Goal: Task Accomplishment & Management: Complete application form

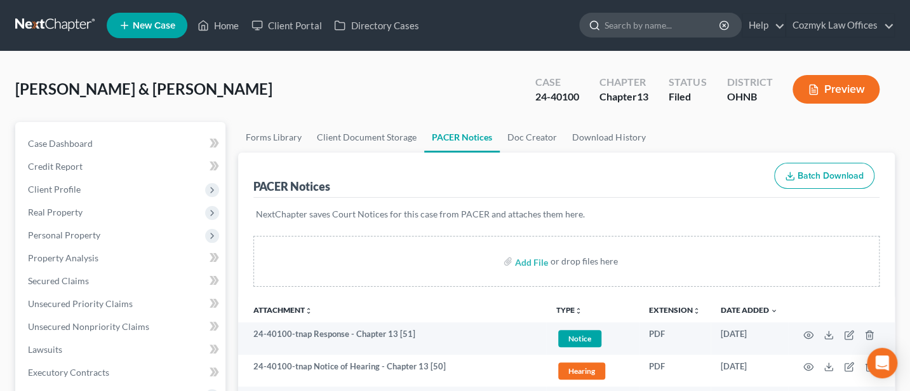
click at [652, 27] on input "search" at bounding box center [663, 24] width 116 height 23
type input "[PERSON_NAME]"
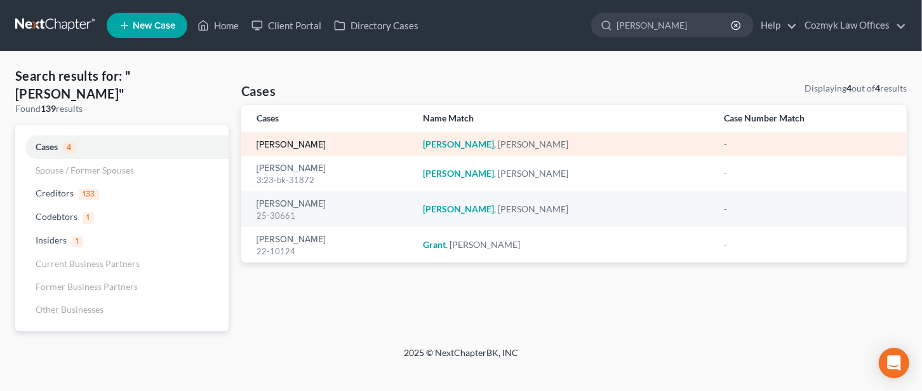
click at [286, 144] on link "[PERSON_NAME]" at bounding box center [291, 144] width 69 height 9
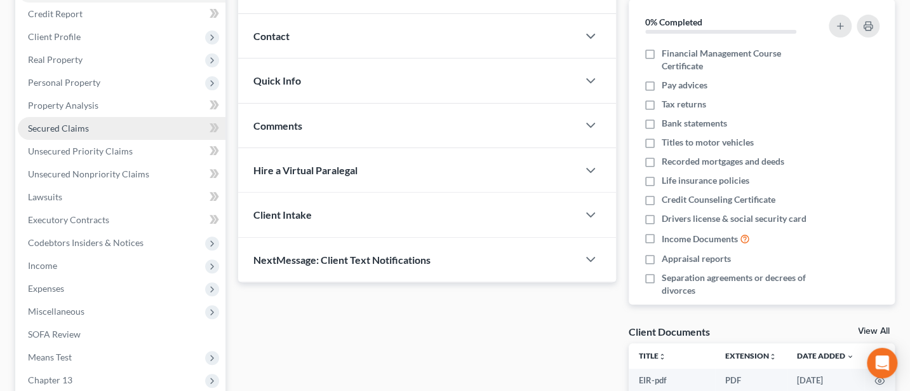
scroll to position [169, 0]
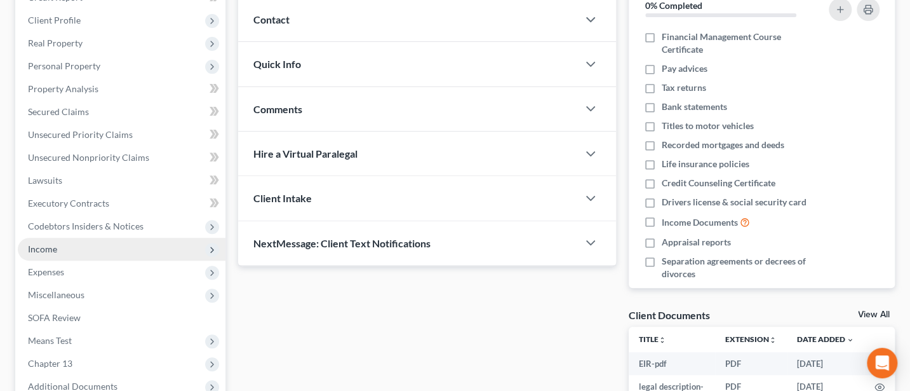
click at [50, 243] on span "Income" at bounding box center [42, 248] width 29 height 11
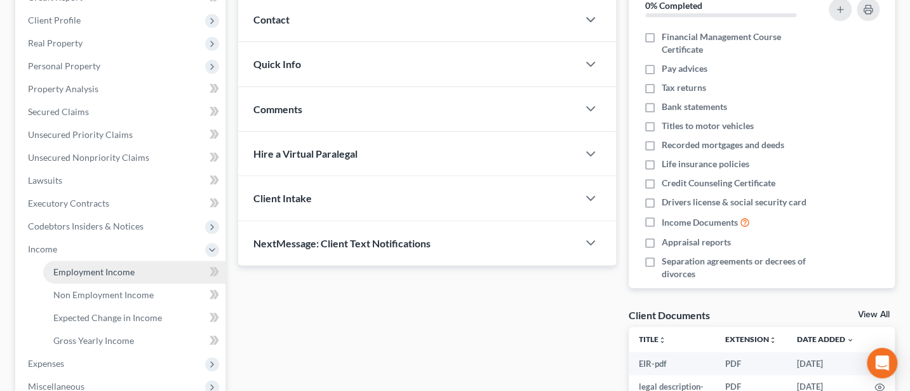
click at [98, 266] on span "Employment Income" at bounding box center [93, 271] width 81 height 11
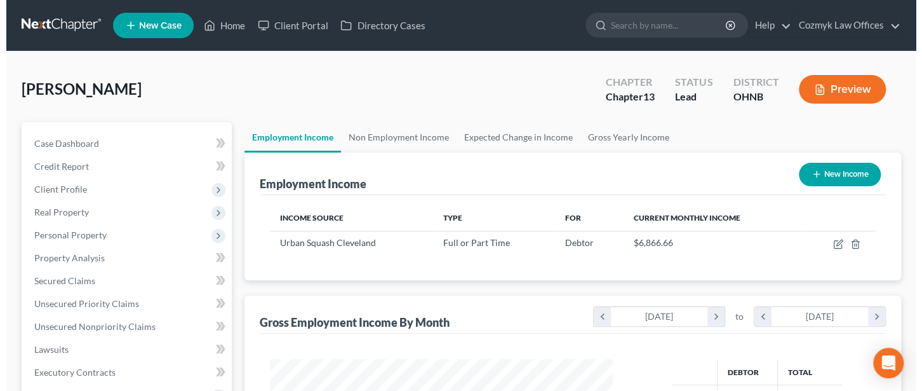
scroll to position [169, 0]
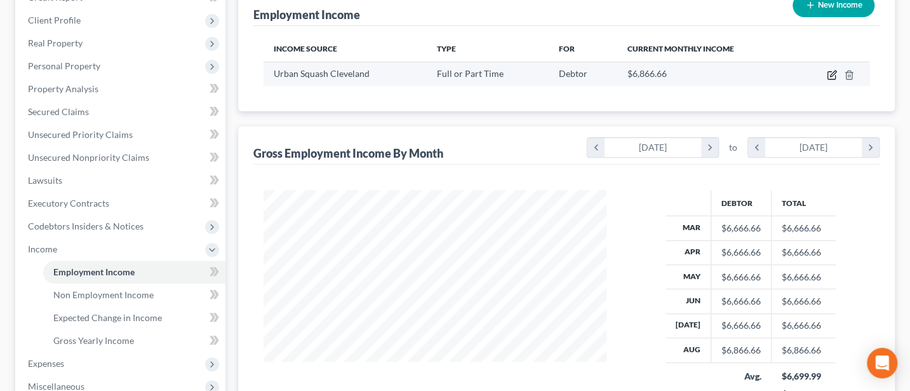
click at [829, 72] on icon "button" at bounding box center [832, 75] width 10 height 10
select select "0"
select select "36"
select select "1"
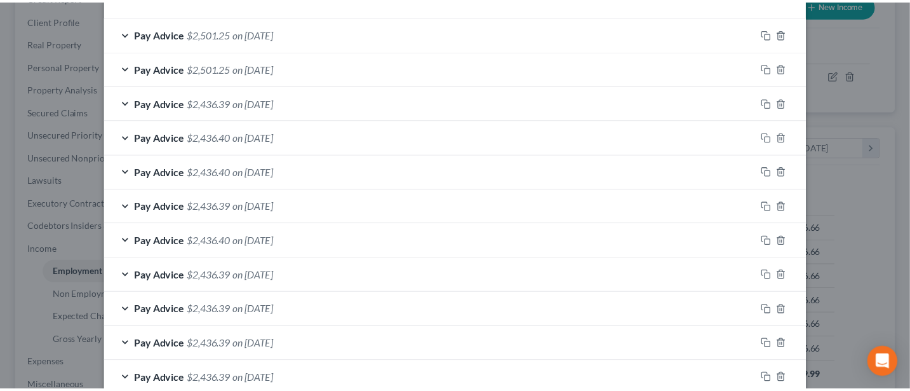
scroll to position [542, 0]
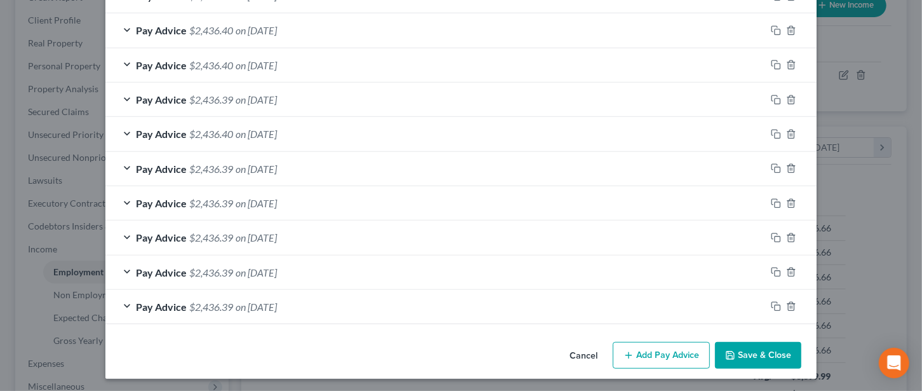
click at [582, 352] on button "Cancel" at bounding box center [583, 355] width 48 height 25
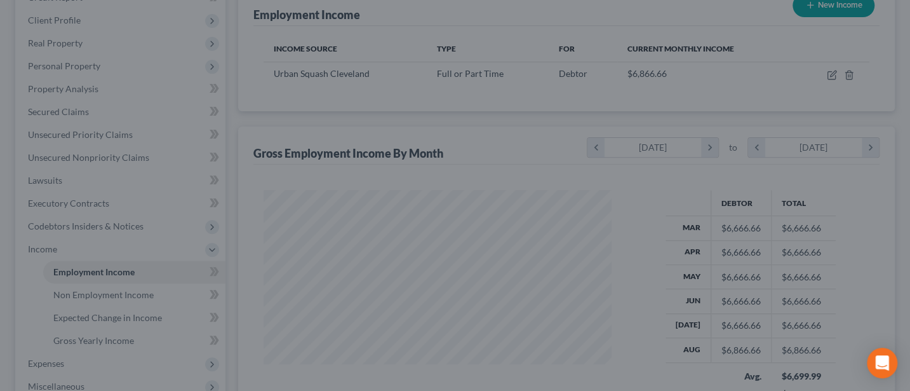
scroll to position [634837, 634696]
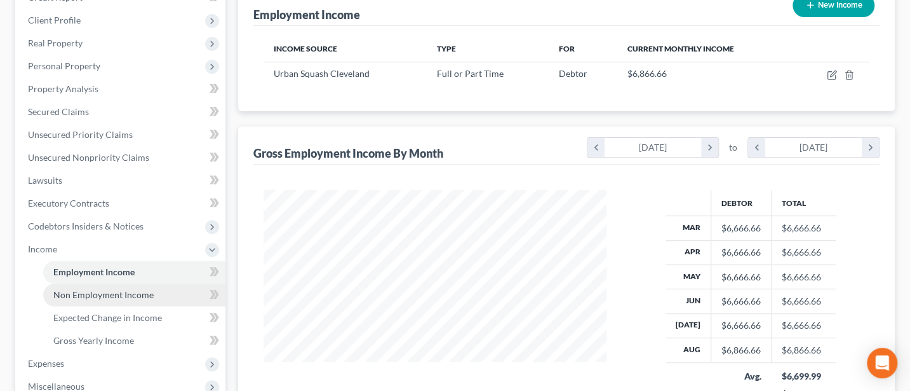
click at [103, 289] on span "Non Employment Income" at bounding box center [103, 294] width 100 height 11
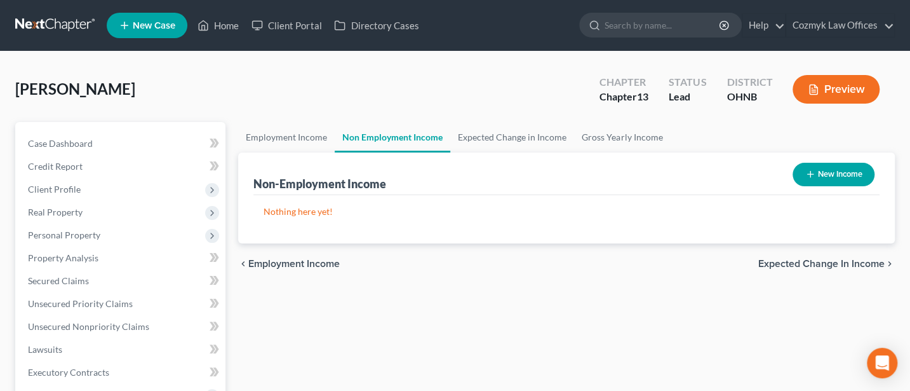
click at [853, 171] on button "New Income" at bounding box center [834, 174] width 82 height 23
select select "0"
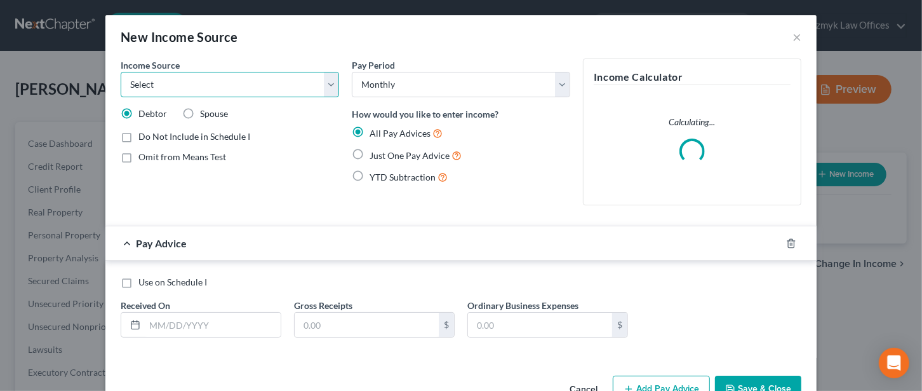
click at [229, 86] on select "Select Unemployment Disability (from employer) Pension Retirement Social Securi…" at bounding box center [230, 84] width 218 height 25
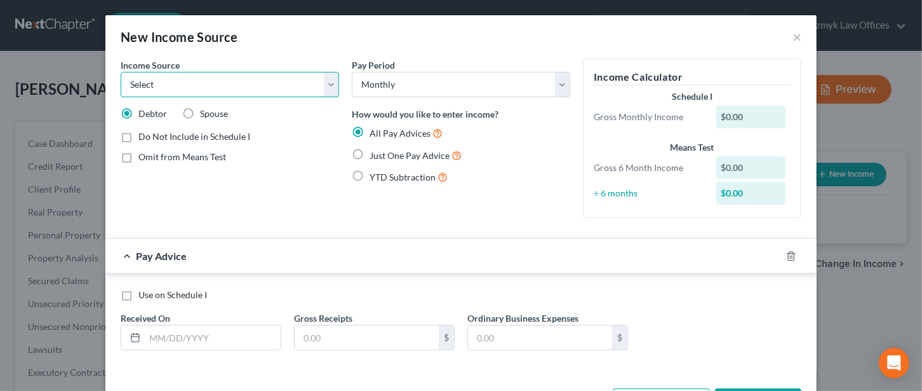
select select "8"
click at [121, 72] on select "Select Unemployment Disability (from employer) Pension Retirement Social Securi…" at bounding box center [230, 84] width 218 height 25
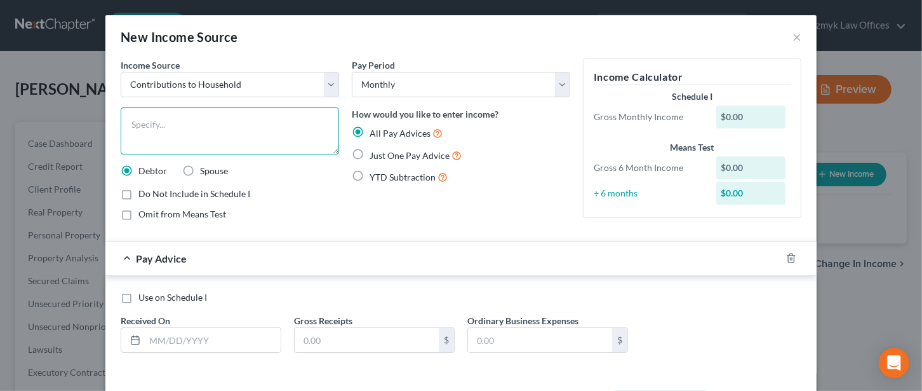
click at [176, 117] on textarea at bounding box center [230, 130] width 218 height 47
type textarea "Fiance"
click at [370, 157] on label "Just One Pay Advice" at bounding box center [416, 155] width 92 height 15
click at [375, 156] on input "Just One Pay Advice" at bounding box center [379, 152] width 8 height 8
radio input "true"
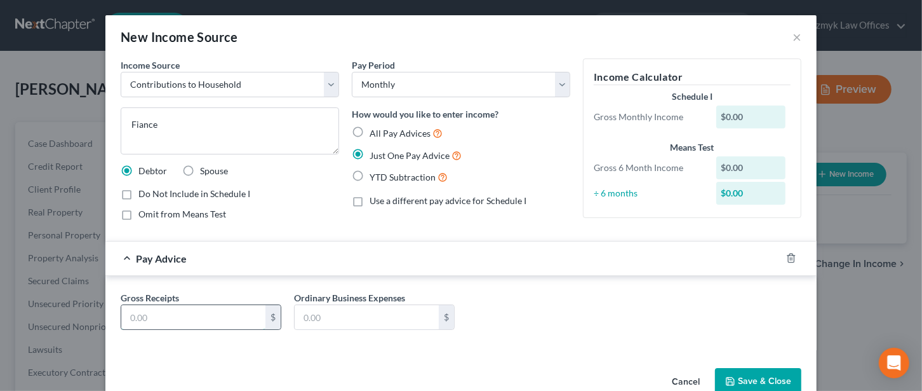
click at [164, 311] on input "text" at bounding box center [193, 317] width 144 height 24
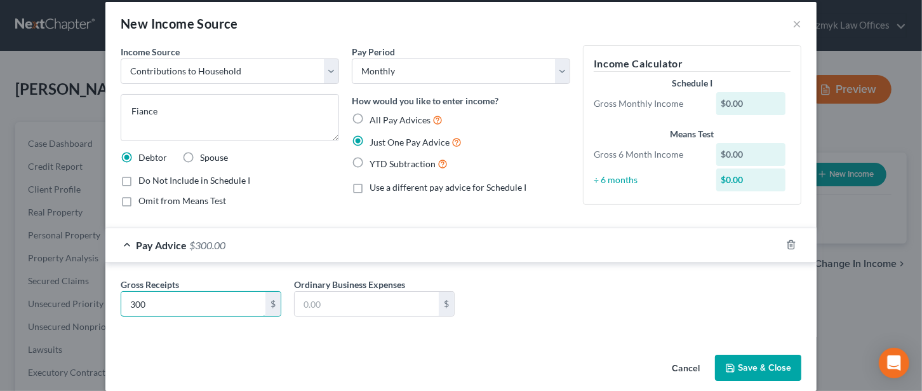
scroll to position [27, 0]
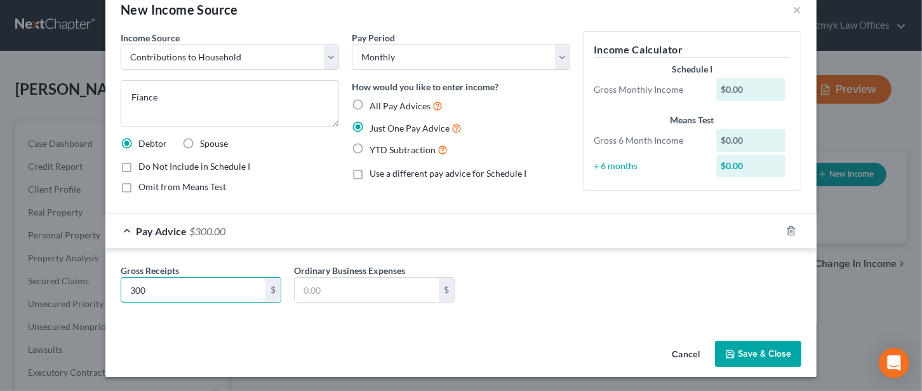
type input "300"
click at [746, 344] on button "Save & Close" at bounding box center [758, 353] width 86 height 27
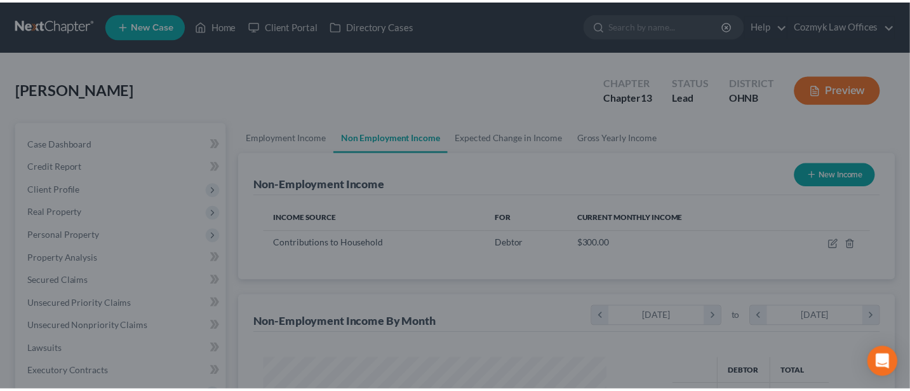
scroll to position [226, 368]
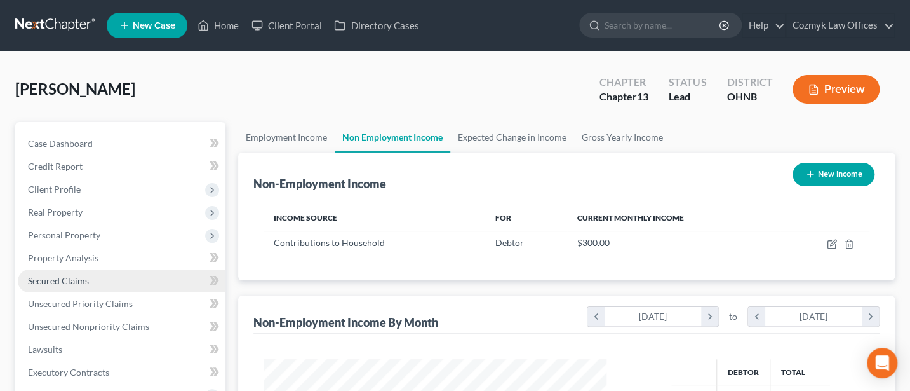
click at [69, 281] on span "Secured Claims" at bounding box center [58, 280] width 61 height 11
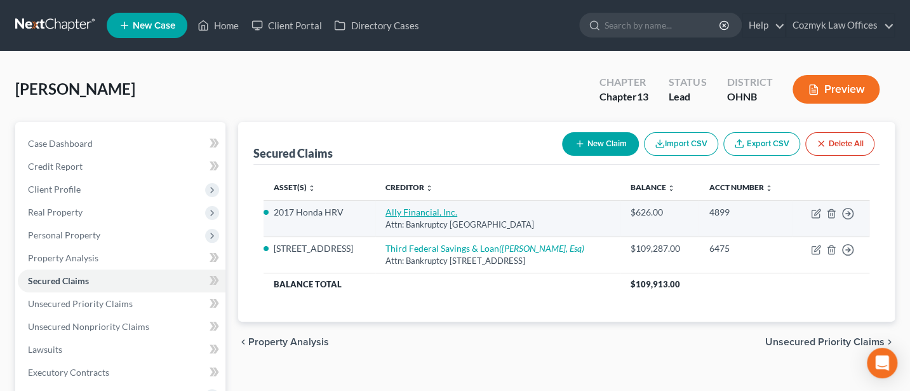
click at [419, 211] on link "Ally Financial, Inc." at bounding box center [421, 211] width 72 height 11
select select "24"
select select "4"
select select "3"
select select "0"
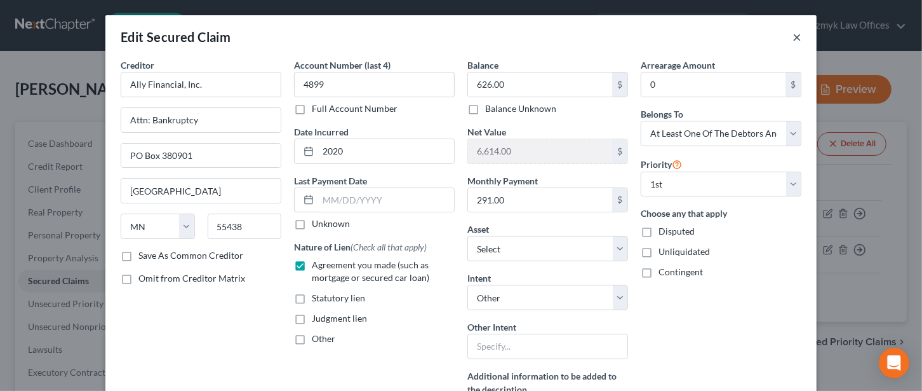
click at [793, 31] on button "×" at bounding box center [797, 36] width 9 height 15
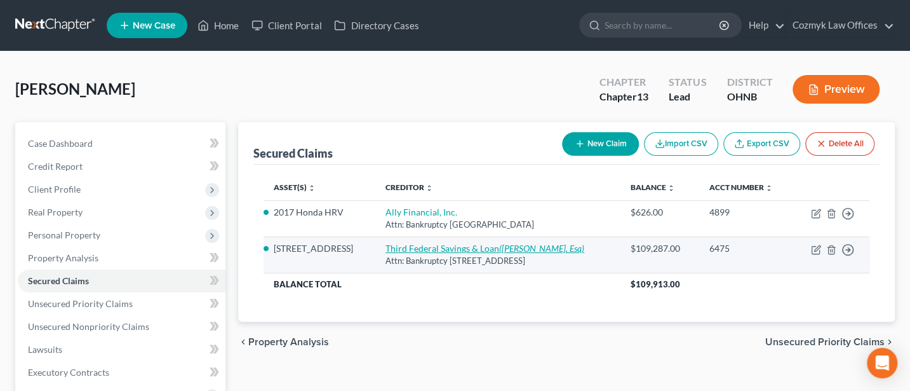
click at [434, 246] on link "Third Federal Savings & Loan ([PERSON_NAME], Esq)" at bounding box center [484, 248] width 199 height 11
select select "36"
select select "5"
select select "4"
select select "0"
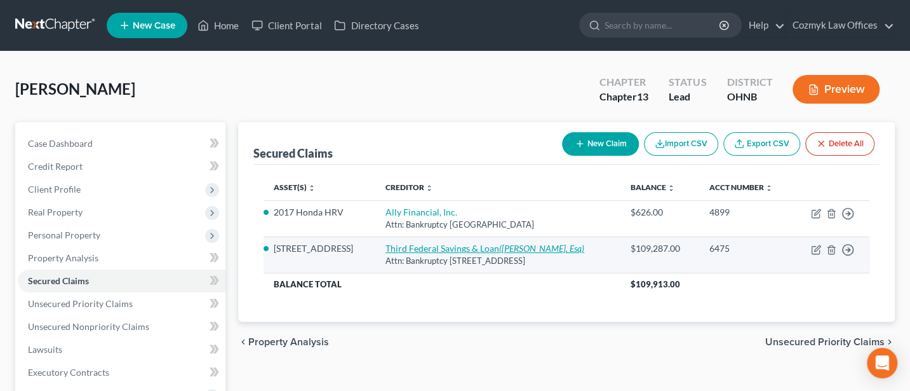
select select "0"
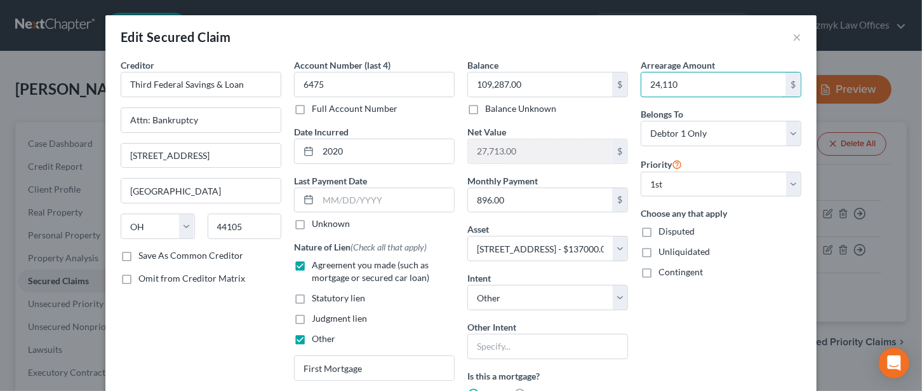
type input "24,110"
click at [793, 34] on button "×" at bounding box center [797, 36] width 9 height 15
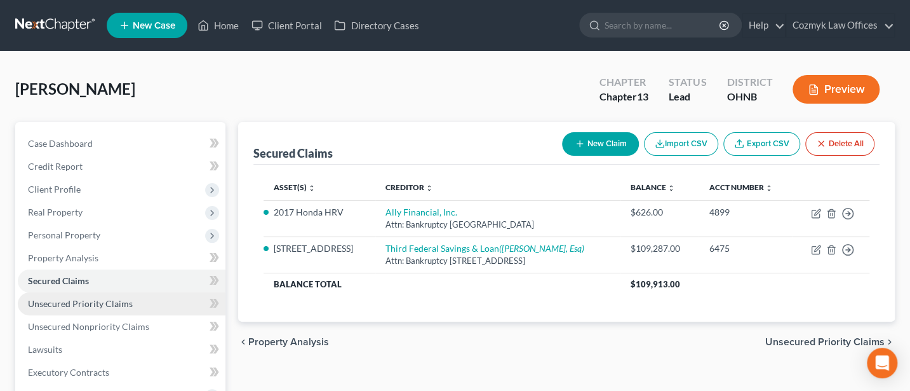
click at [58, 302] on span "Unsecured Priority Claims" at bounding box center [80, 303] width 105 height 11
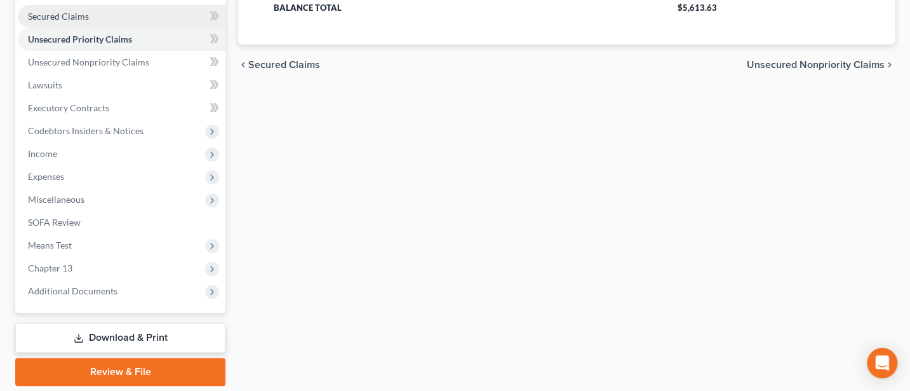
scroll to position [306, 0]
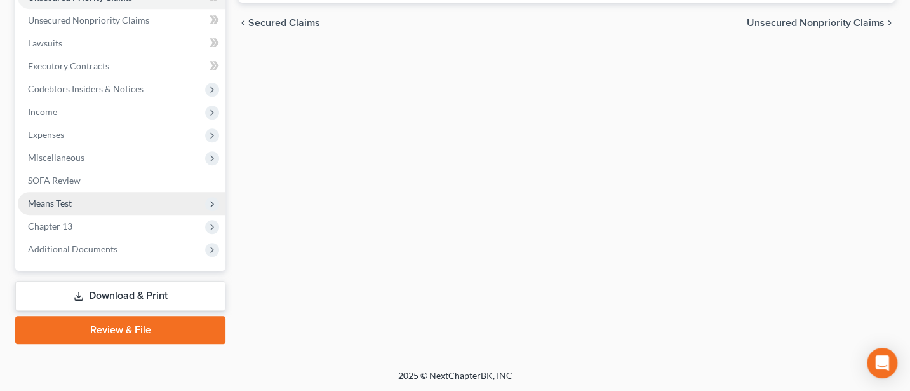
click at [67, 194] on span "Means Test" at bounding box center [122, 203] width 208 height 23
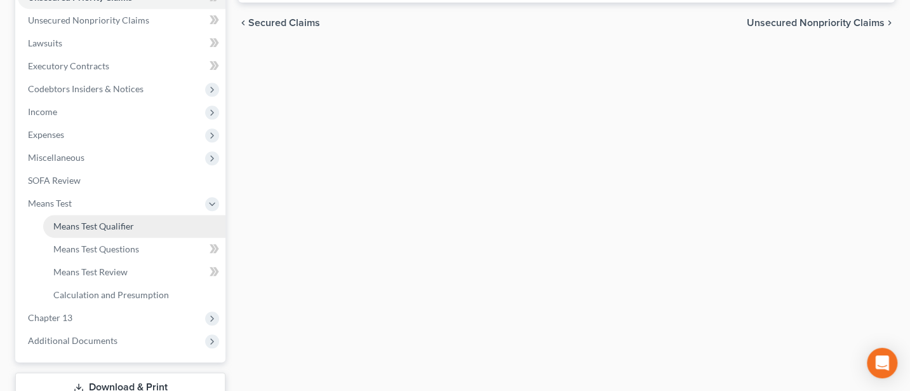
click at [94, 220] on span "Means Test Qualifier" at bounding box center [93, 225] width 81 height 11
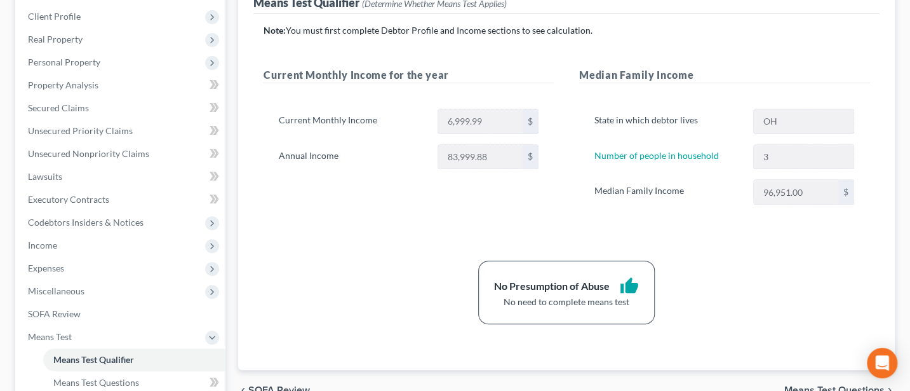
scroll to position [169, 0]
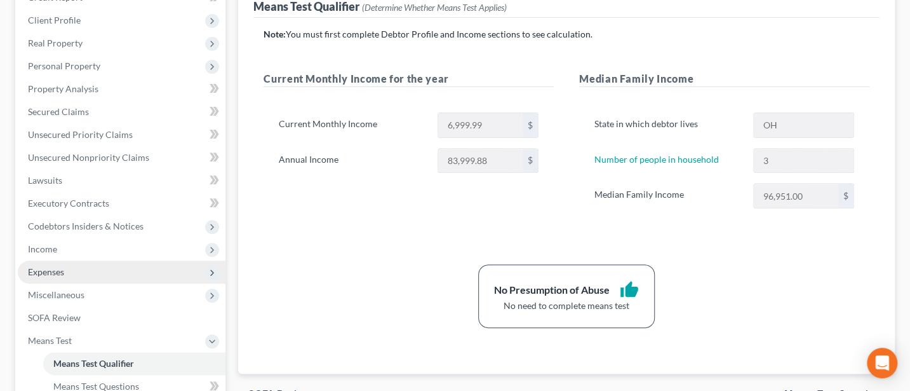
click at [68, 269] on span "Expenses" at bounding box center [122, 271] width 208 height 23
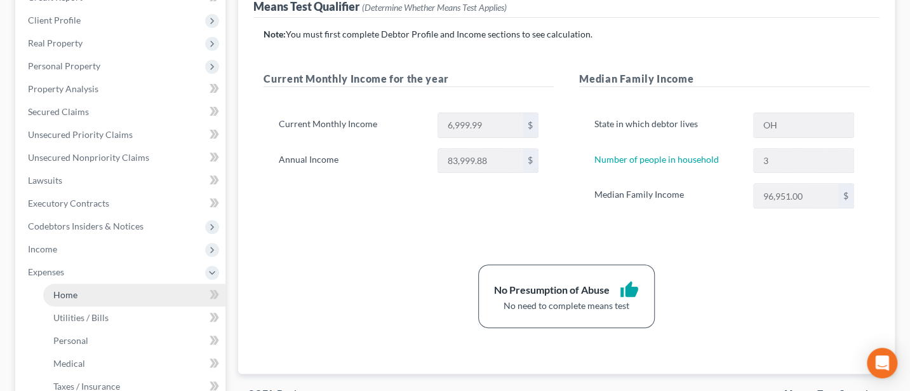
click at [70, 300] on link "Home" at bounding box center [134, 294] width 182 height 23
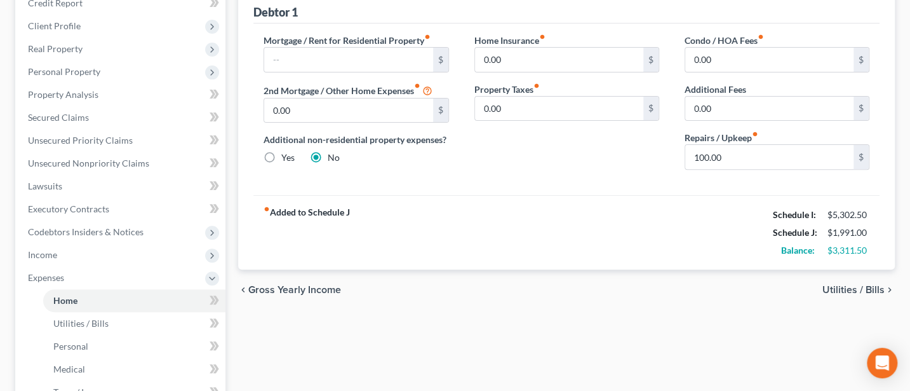
scroll to position [169, 0]
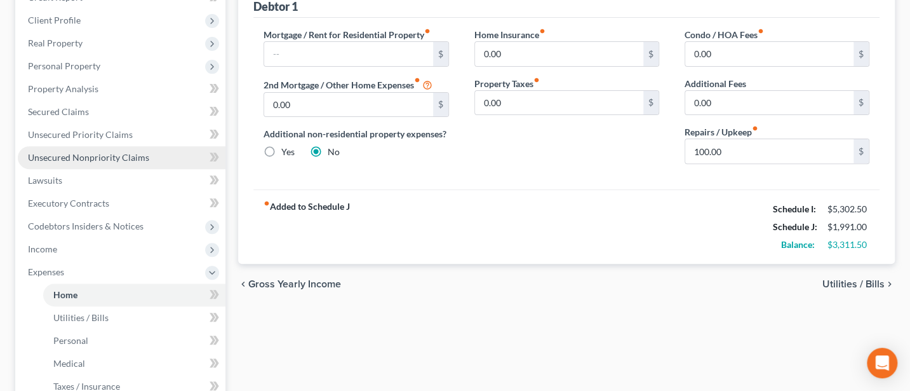
click at [98, 157] on span "Unsecured Nonpriority Claims" at bounding box center [88, 157] width 121 height 11
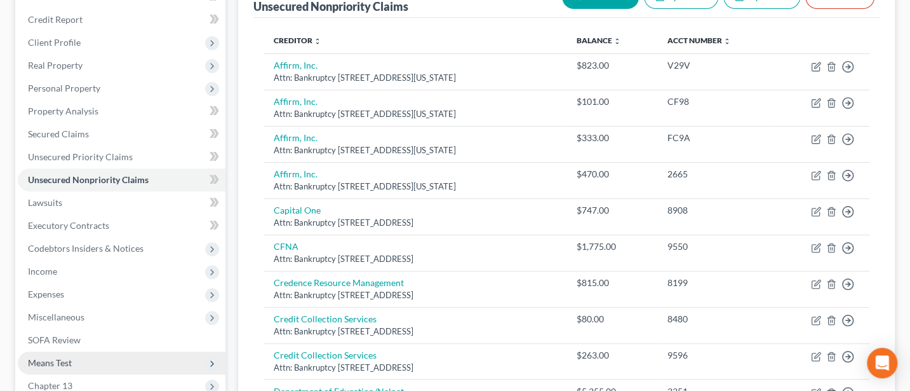
scroll to position [169, 0]
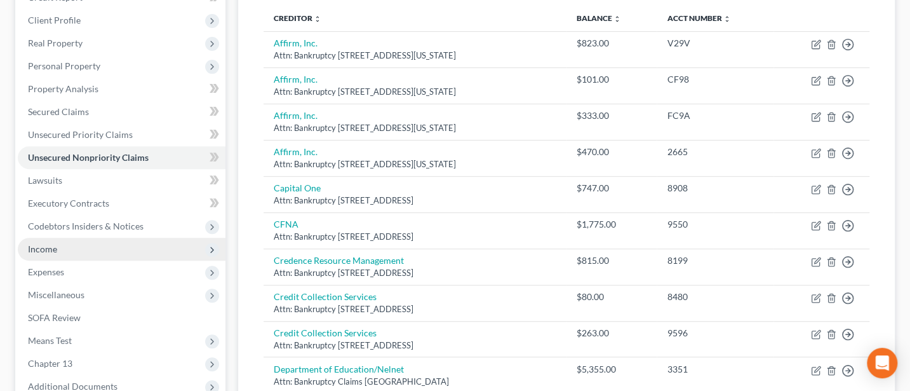
click at [50, 250] on span "Income" at bounding box center [42, 248] width 29 height 11
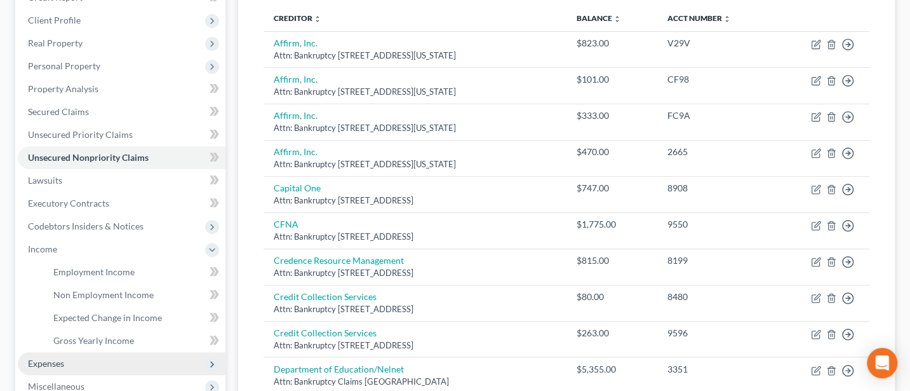
click at [51, 364] on span "Expenses" at bounding box center [46, 363] width 36 height 11
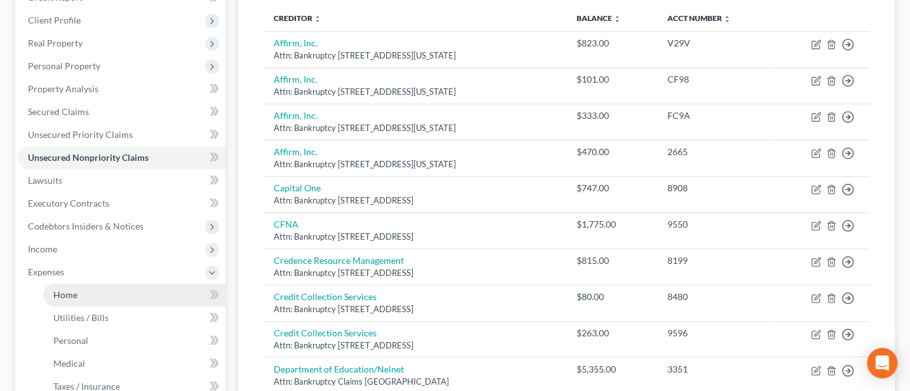
click at [72, 291] on span "Home" at bounding box center [65, 294] width 24 height 11
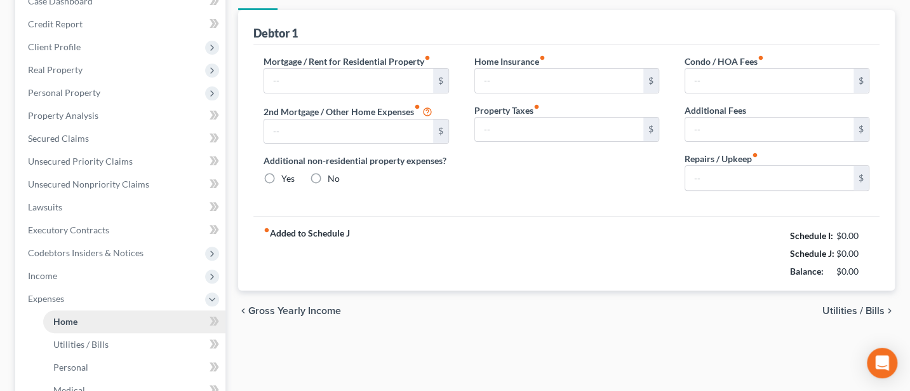
type input "0.00"
radio input "true"
type input "0.00"
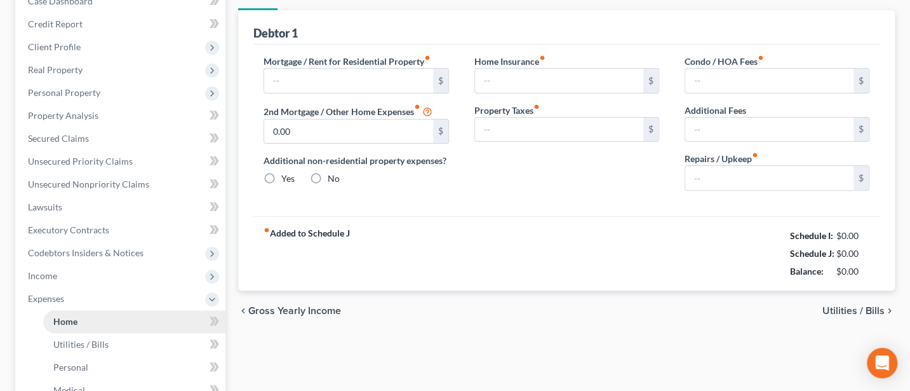
type input "0.00"
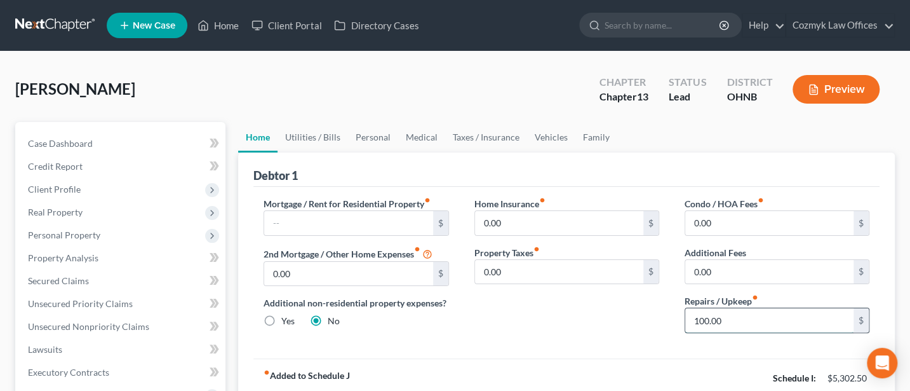
click at [737, 323] on input "100.00" at bounding box center [769, 320] width 168 height 24
type input "150"
click at [309, 130] on link "Utilities / Bills" at bounding box center [313, 137] width 70 height 30
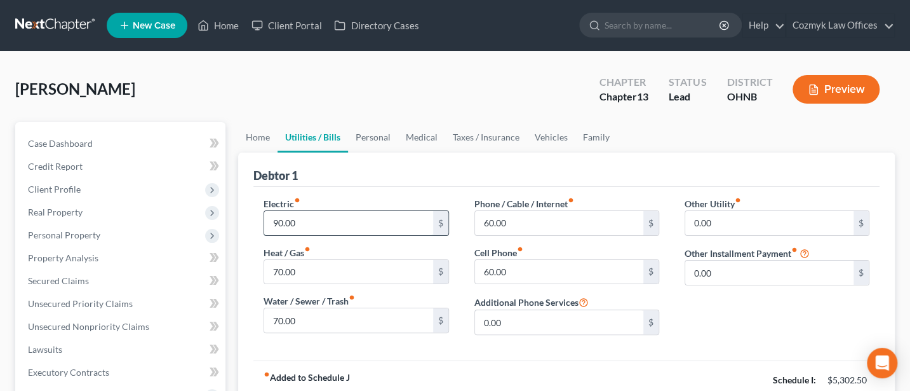
click at [314, 222] on input "90.00" at bounding box center [348, 223] width 168 height 24
type input "100"
type input "80"
click at [374, 135] on link "Personal" at bounding box center [373, 137] width 50 height 30
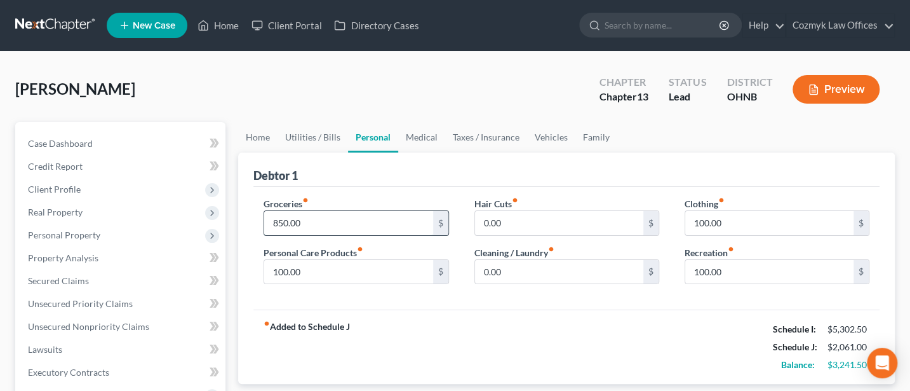
click at [312, 220] on input "850.00" at bounding box center [348, 223] width 168 height 24
type input "1,000"
type input "150"
type input "200"
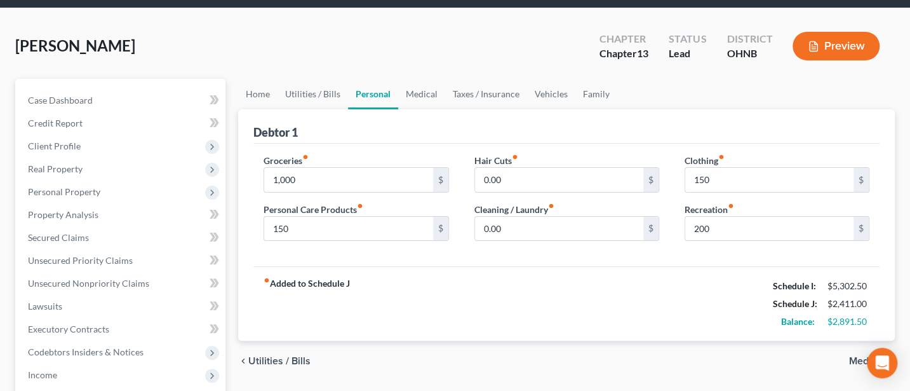
scroll to position [37, 0]
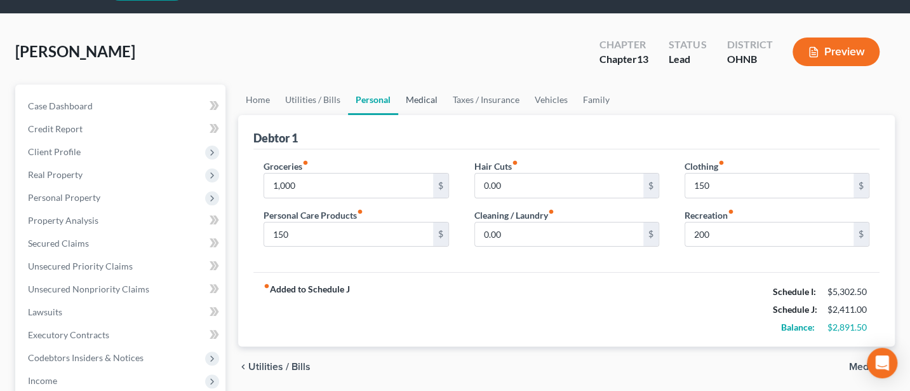
click at [425, 102] on link "Medical" at bounding box center [421, 99] width 47 height 30
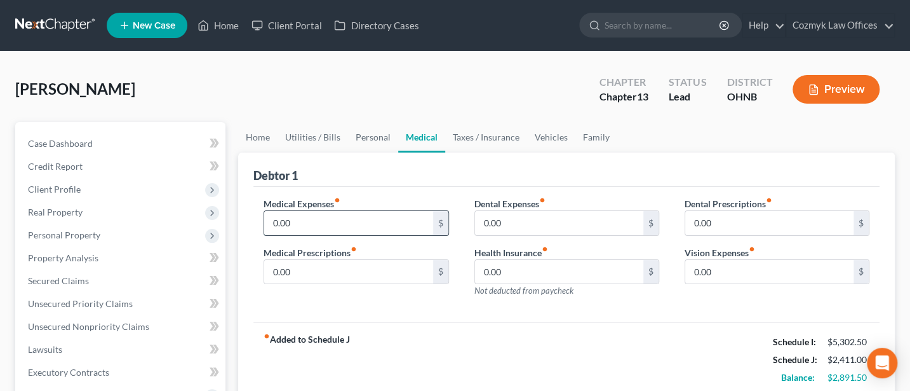
click at [305, 222] on input "0.00" at bounding box center [348, 223] width 168 height 24
type input "125"
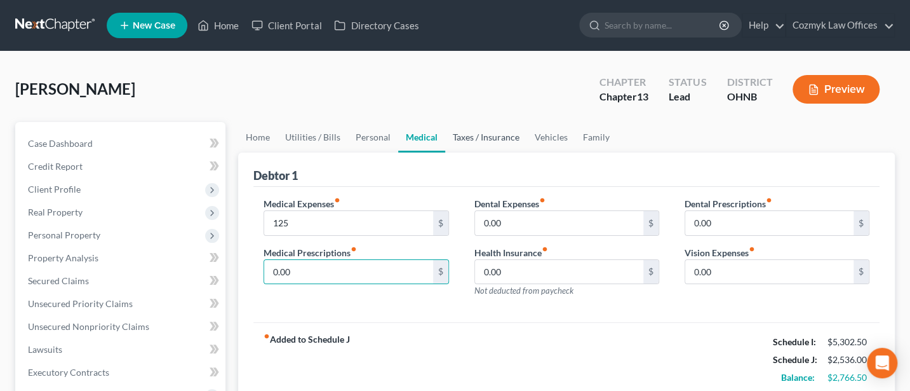
click at [476, 137] on link "Taxes / Insurance" at bounding box center [486, 137] width 82 height 30
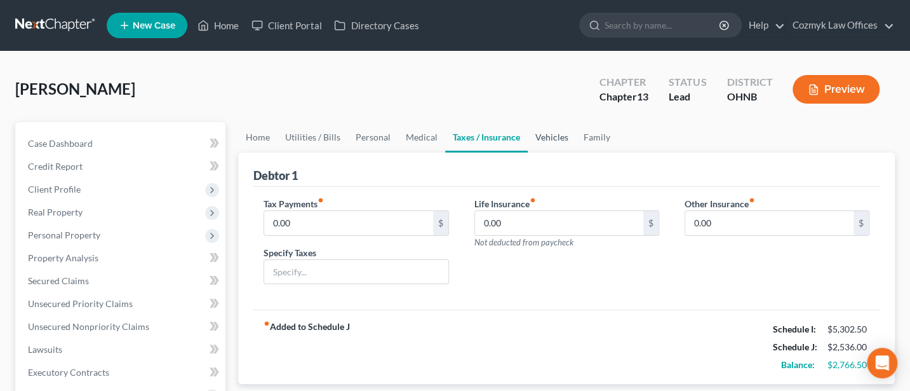
click at [548, 134] on link "Vehicles" at bounding box center [552, 137] width 48 height 30
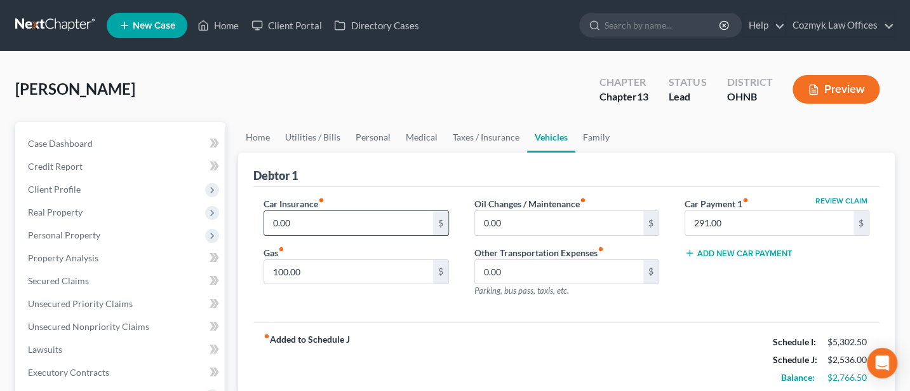
click at [296, 222] on input "0.00" at bounding box center [348, 223] width 168 height 24
type input "200"
click at [729, 224] on input "291.00" at bounding box center [769, 223] width 168 height 24
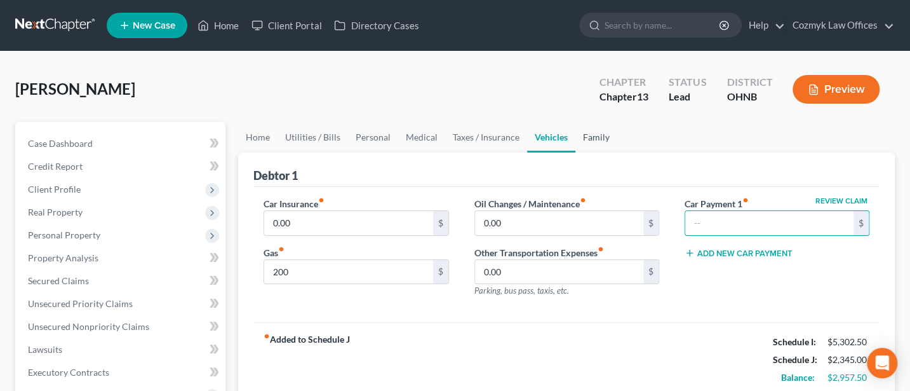
click at [598, 139] on link "Family" at bounding box center [596, 137] width 42 height 30
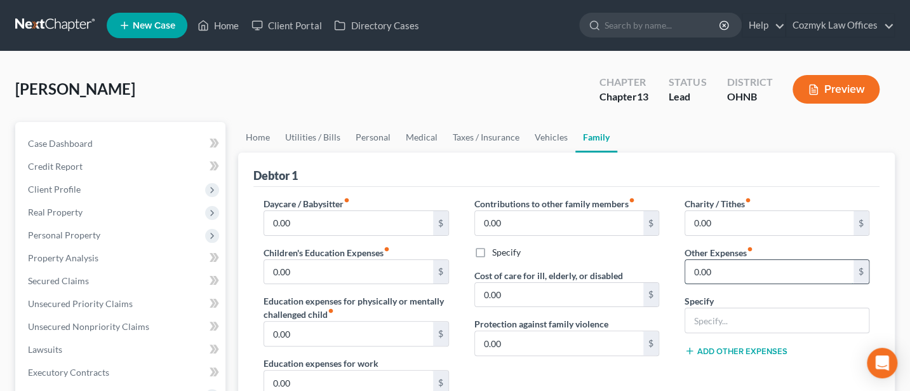
click at [732, 275] on input "0.00" at bounding box center [769, 272] width 168 height 24
type input "90"
type input "C"
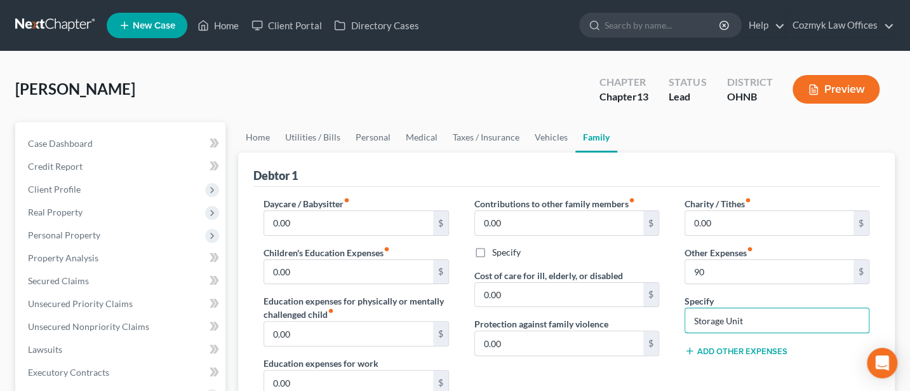
type input "Storage Unit"
click at [300, 136] on link "Utilities / Bills" at bounding box center [313, 137] width 70 height 30
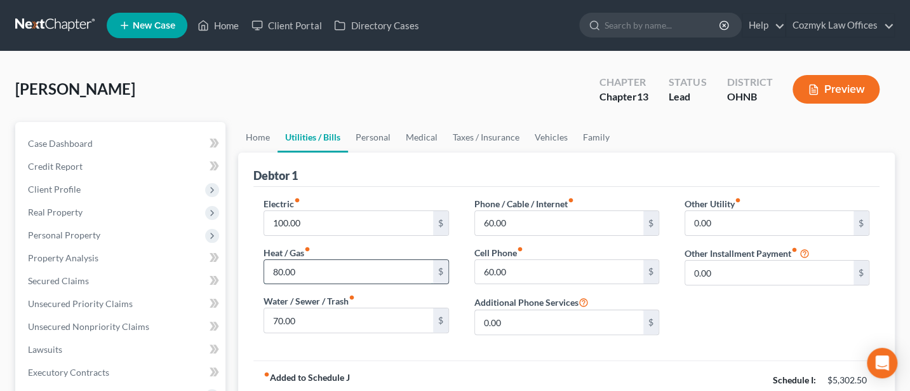
click at [314, 269] on input "80.00" at bounding box center [348, 272] width 168 height 24
type input "90"
click at [375, 137] on link "Personal" at bounding box center [373, 137] width 50 height 30
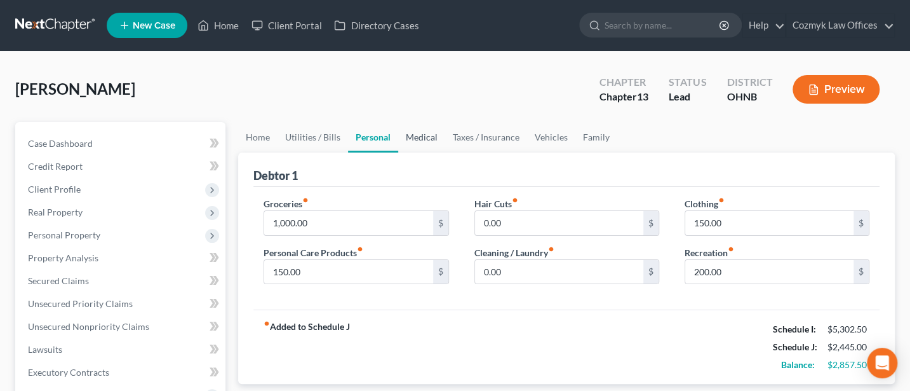
click at [419, 138] on link "Medical" at bounding box center [421, 137] width 47 height 30
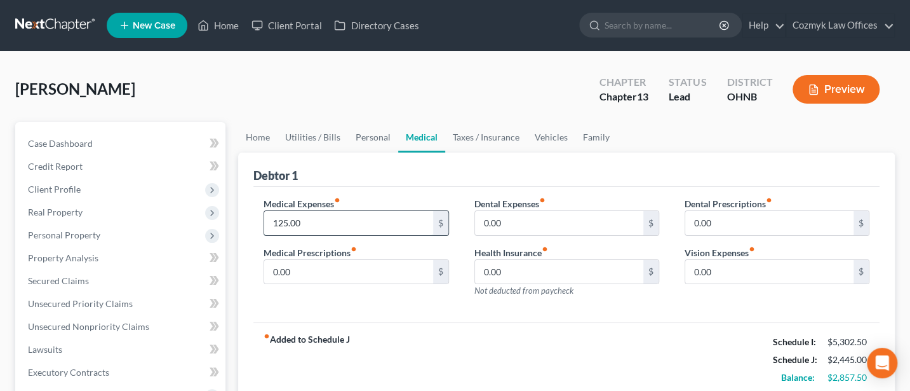
click at [309, 221] on input "125.00" at bounding box center [348, 223] width 168 height 24
type input "175"
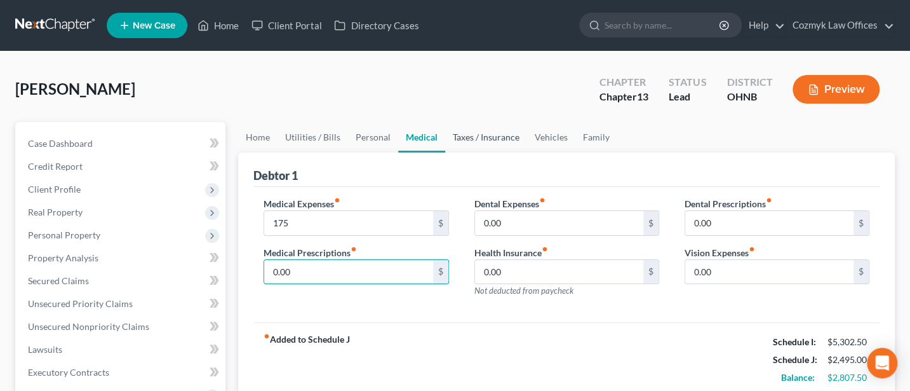
click at [488, 135] on link "Taxes / Insurance" at bounding box center [486, 137] width 82 height 30
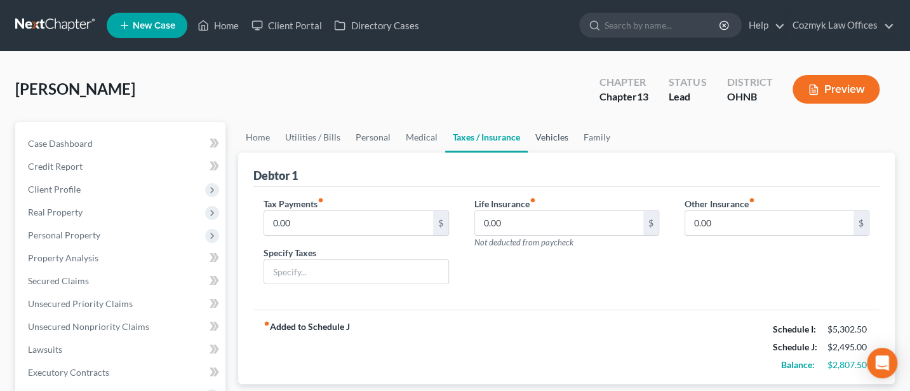
click at [552, 135] on link "Vehicles" at bounding box center [552, 137] width 48 height 30
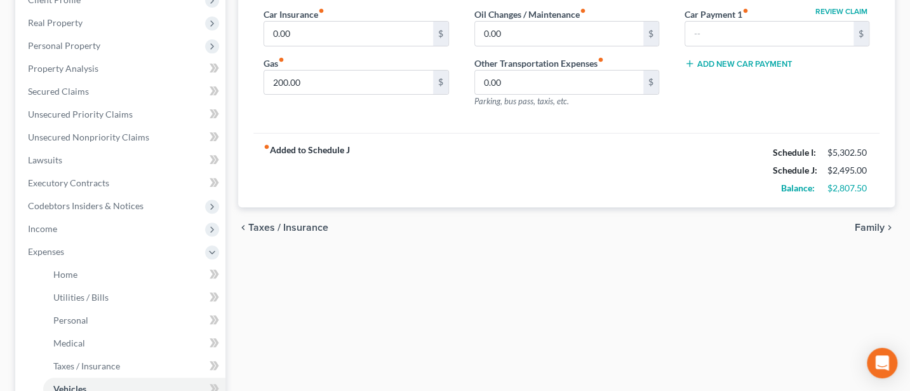
scroll to position [169, 0]
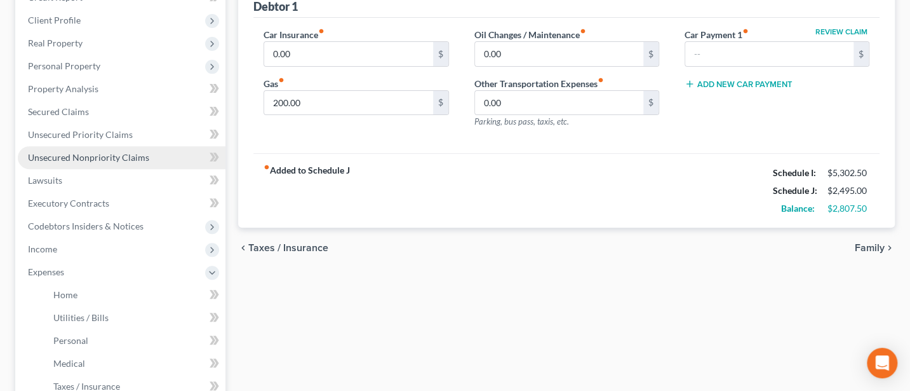
click at [67, 159] on span "Unsecured Nonpriority Claims" at bounding box center [88, 157] width 121 height 11
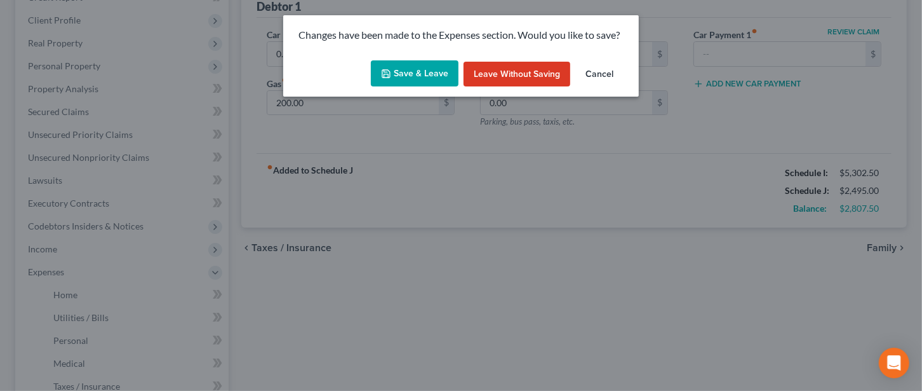
click at [404, 65] on button "Save & Leave" at bounding box center [415, 73] width 88 height 27
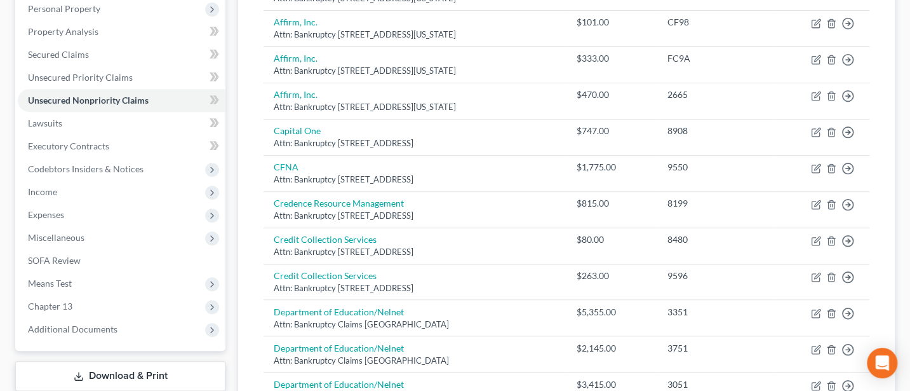
scroll to position [338, 0]
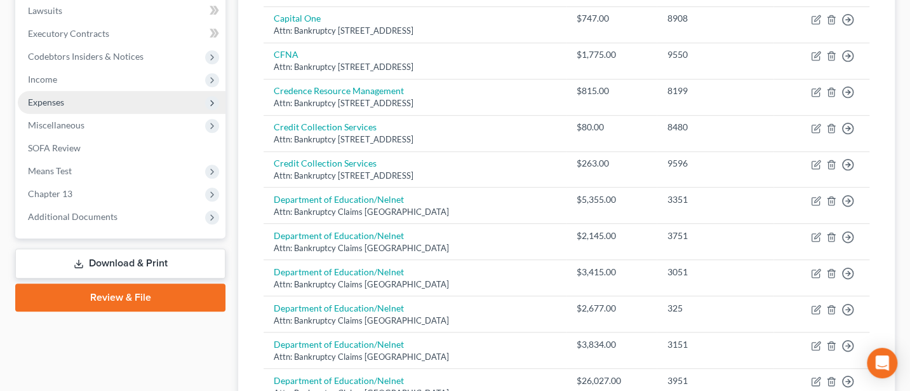
click at [40, 100] on span "Expenses" at bounding box center [46, 102] width 36 height 11
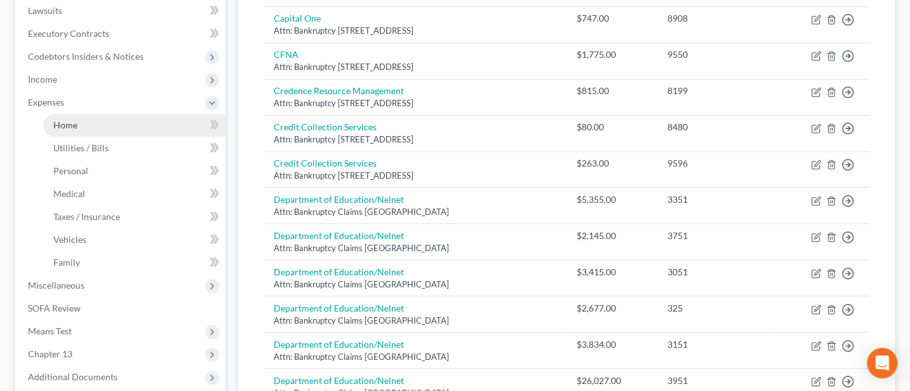
click at [62, 116] on link "Home" at bounding box center [134, 125] width 182 height 23
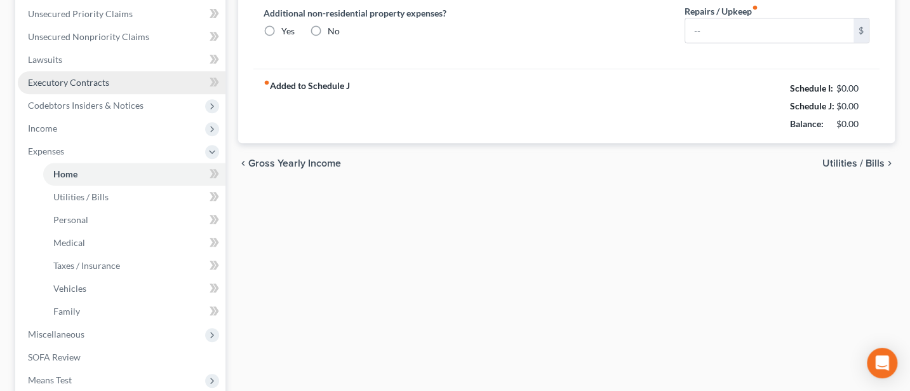
type input "0.00"
radio input "true"
type input "0.00"
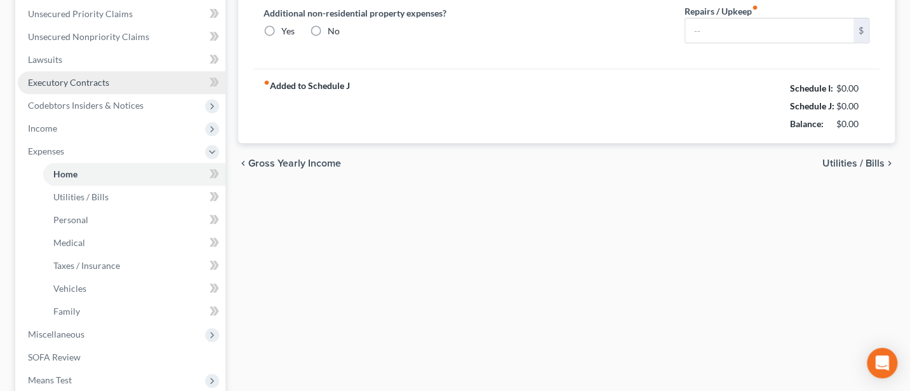
type input "0.00"
type input "150.00"
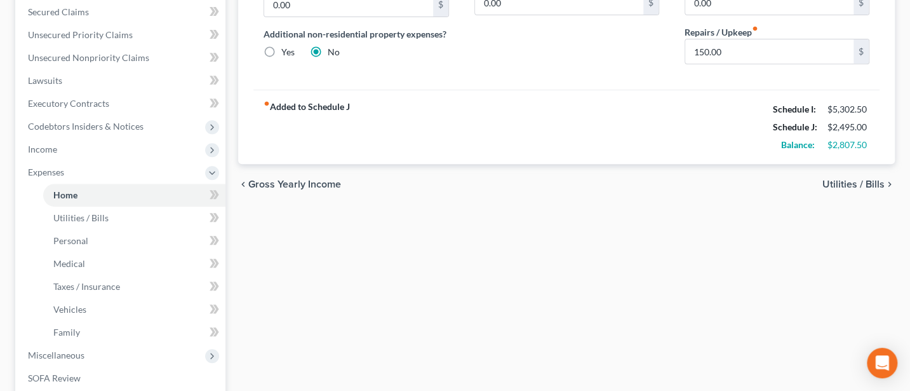
scroll to position [466, 0]
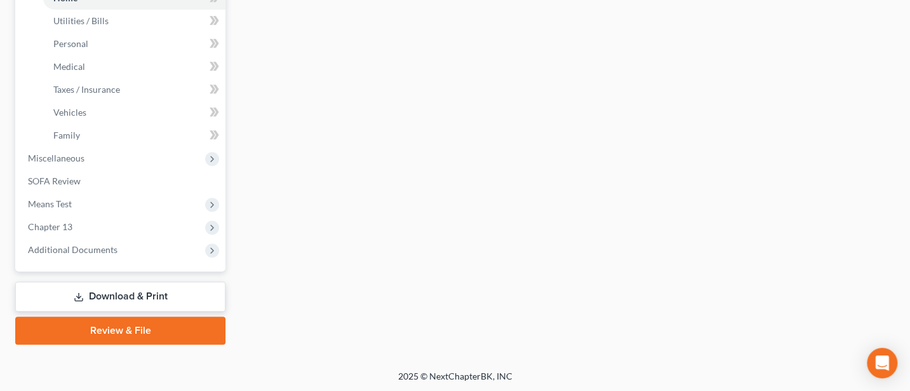
click at [159, 290] on link "Download & Print" at bounding box center [120, 296] width 210 height 30
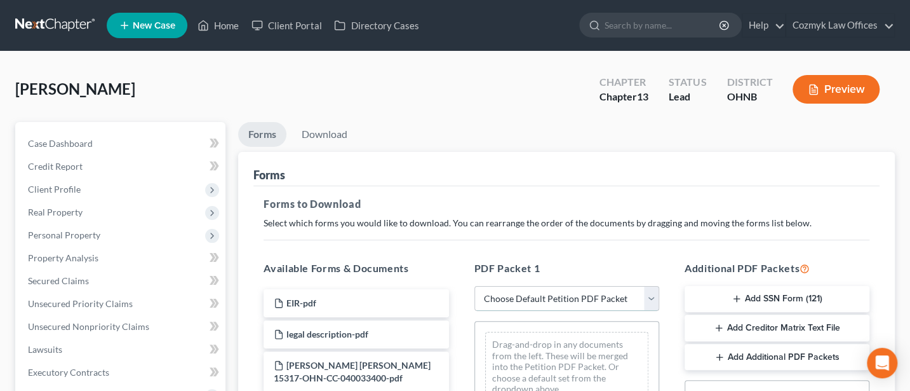
click at [574, 298] on select "Choose Default Petition PDF Packet Complete Bankruptcy Petition (all forms and …" at bounding box center [566, 298] width 185 height 25
select select "0"
click at [474, 286] on select "Choose Default Petition PDF Packet Complete Bankruptcy Petition (all forms and …" at bounding box center [566, 298] width 185 height 25
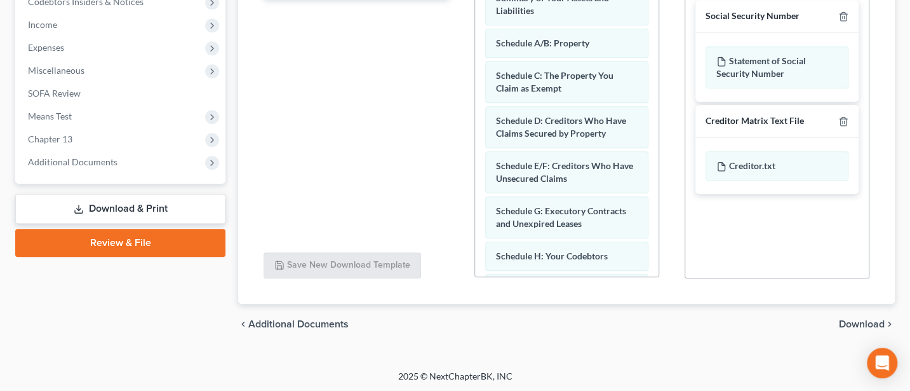
click at [858, 323] on span "Download" at bounding box center [862, 324] width 46 height 10
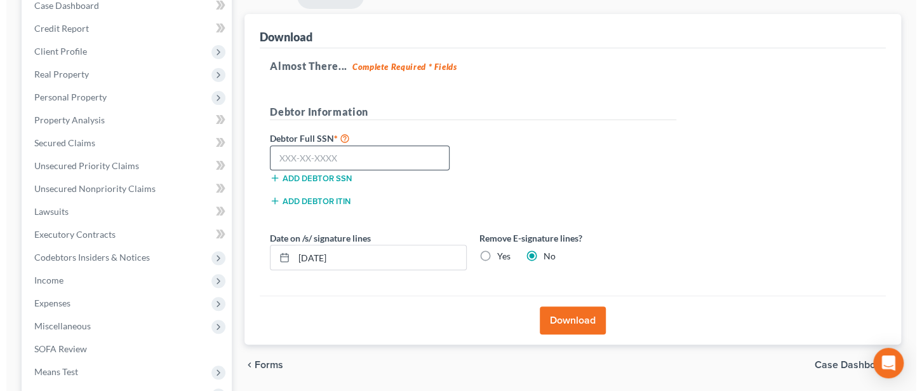
scroll to position [137, 0]
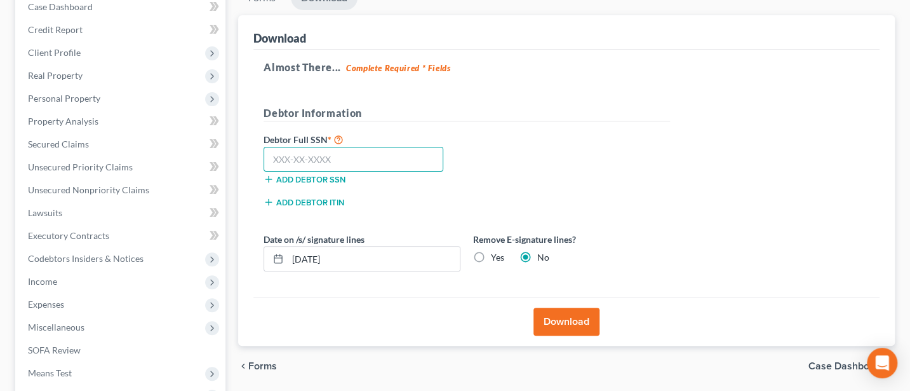
click at [311, 154] on input "text" at bounding box center [354, 159] width 180 height 25
type input "285-96-3848"
click at [558, 314] on button "Download" at bounding box center [566, 321] width 66 height 28
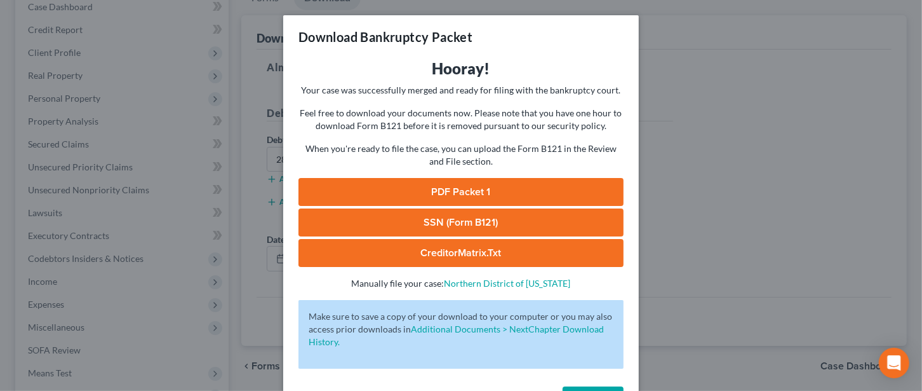
click at [466, 189] on link "PDF Packet 1" at bounding box center [460, 192] width 325 height 28
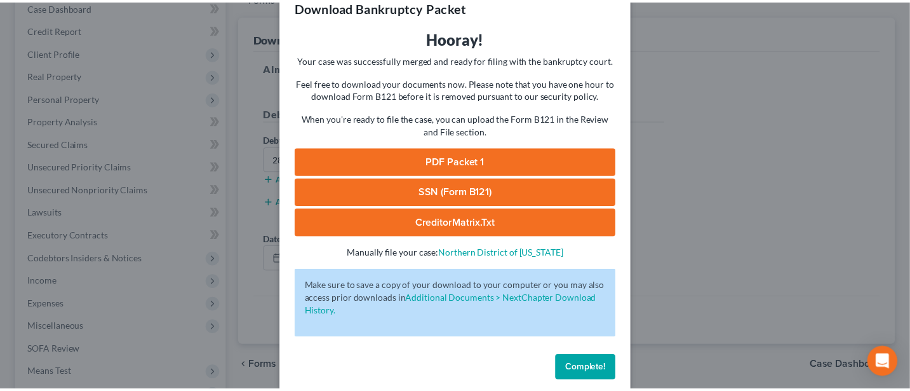
scroll to position [46, 0]
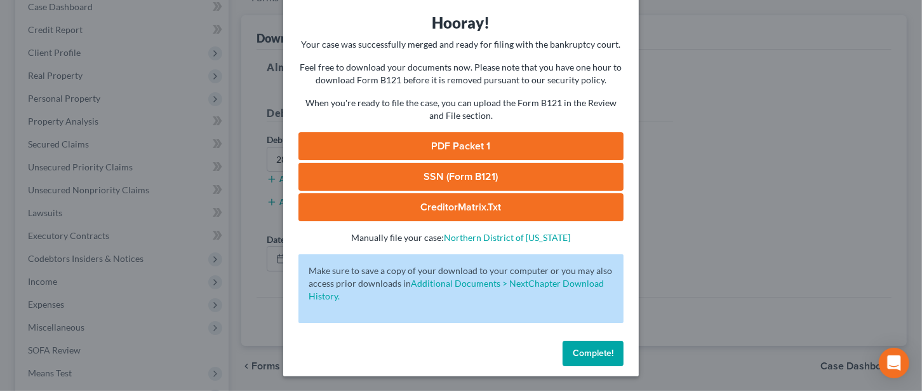
click at [591, 349] on span "Complete!" at bounding box center [593, 352] width 41 height 11
